Goal: Information Seeking & Learning: Find specific fact

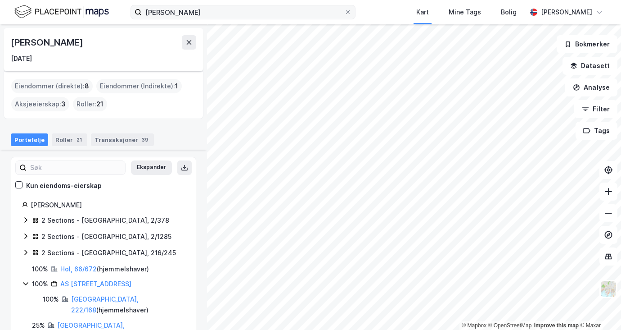
scroll to position [90, 0]
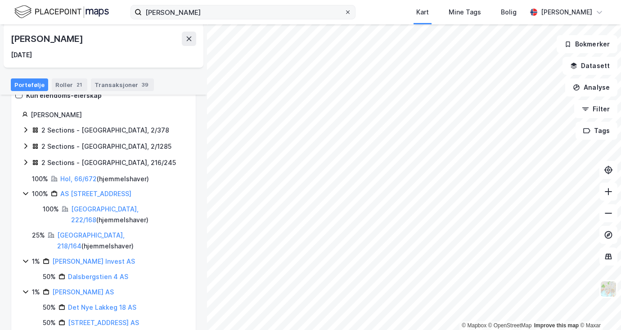
click at [345, 14] on icon at bounding box center [347, 11] width 5 height 5
click at [318, 14] on input "Bjørn Eivind Madsstuen" at bounding box center [243, 12] width 203 height 14
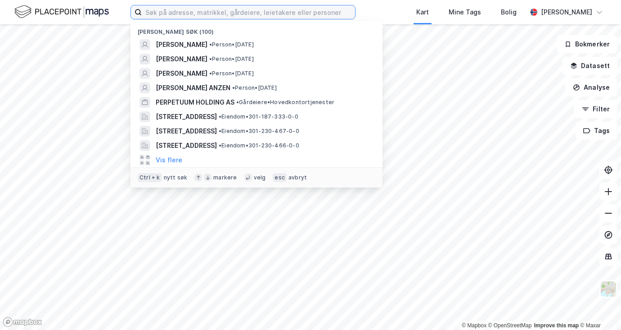
paste input "Per Alexander Sandberg Gundersen"
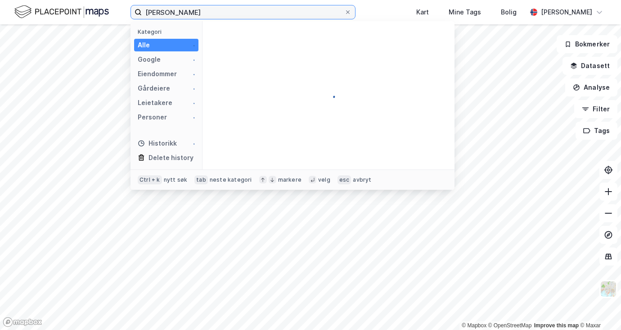
type input "Per Alexander Sandberg Gundersen"
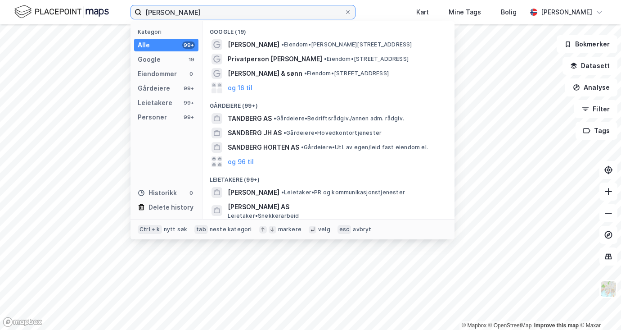
click at [269, 14] on input "Per Alexander Sandberg Gundersen" at bounding box center [243, 12] width 203 height 14
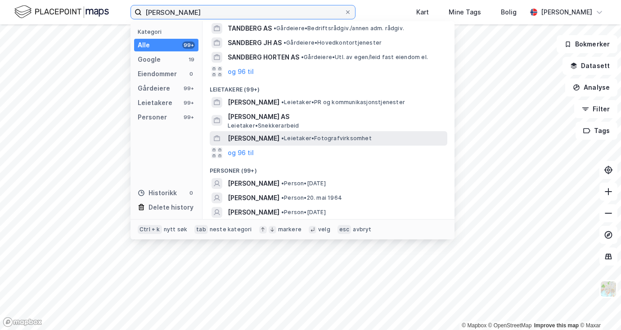
scroll to position [104, 0]
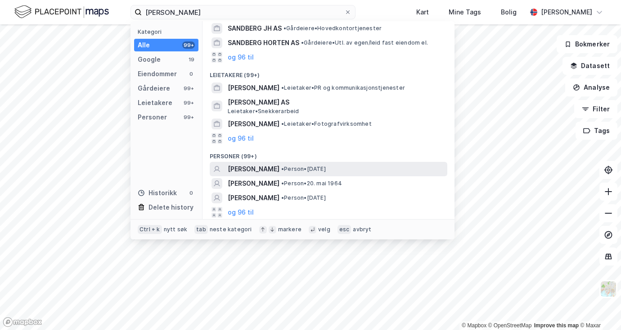
click at [280, 164] on span "PER ALEXANDER SANDBERG GUNDERSEN" at bounding box center [254, 168] width 52 height 11
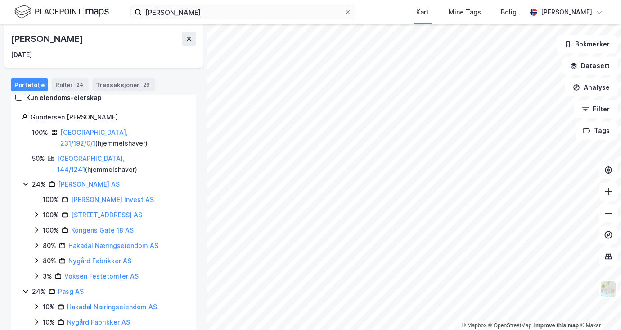
scroll to position [90, 0]
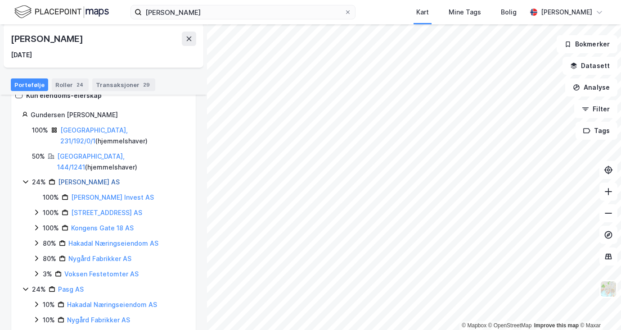
click at [90, 178] on link "Jensen Clarence Eiendom AS" at bounding box center [89, 182] width 62 height 8
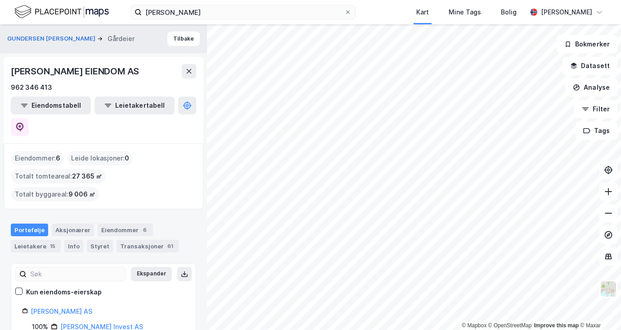
drag, startPoint x: 155, startPoint y: 72, endPoint x: 13, endPoint y: 71, distance: 142.3
click at [13, 71] on div "CLARENCE JENSEN EIENDOM AS" at bounding box center [76, 71] width 130 height 14
copy div "CLARENCE JENSEN EIENDOM AS"
